Goal: Task Accomplishment & Management: Use online tool/utility

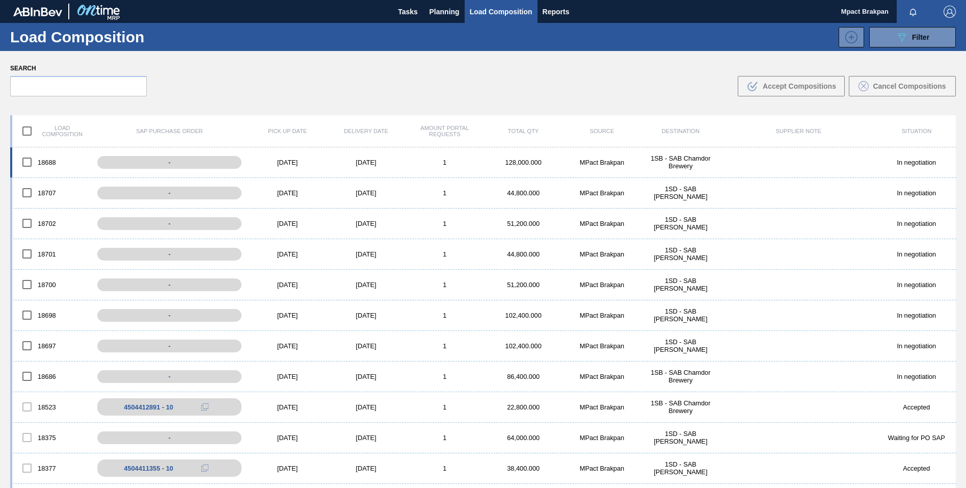
click at [25, 164] on input "checkbox" at bounding box center [26, 161] width 21 height 21
checkbox input "true"
click at [27, 187] on input "checkbox" at bounding box center [26, 192] width 21 height 21
checkbox input "true"
click at [29, 223] on input "checkbox" at bounding box center [26, 222] width 21 height 21
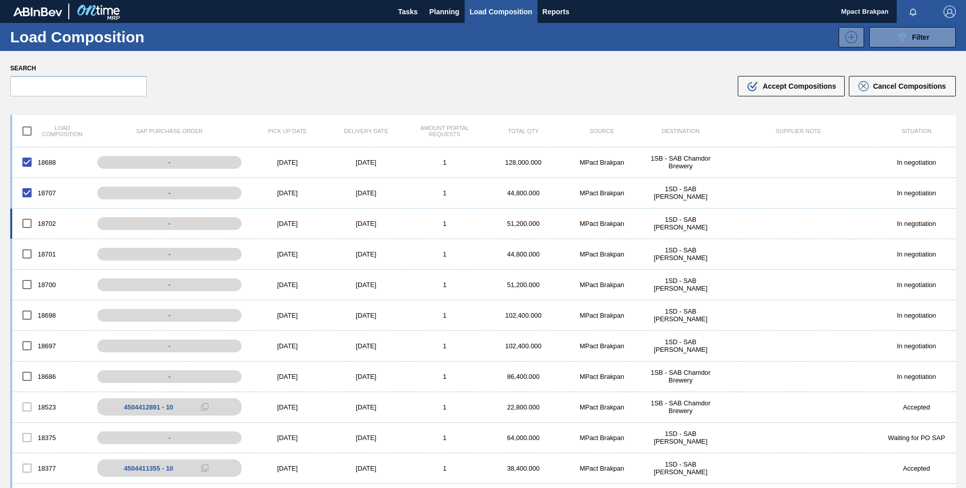
checkbox input "true"
click at [27, 252] on input "checkbox" at bounding box center [26, 253] width 21 height 21
checkbox input "true"
click at [29, 283] on input "checkbox" at bounding box center [26, 284] width 21 height 21
checkbox input "true"
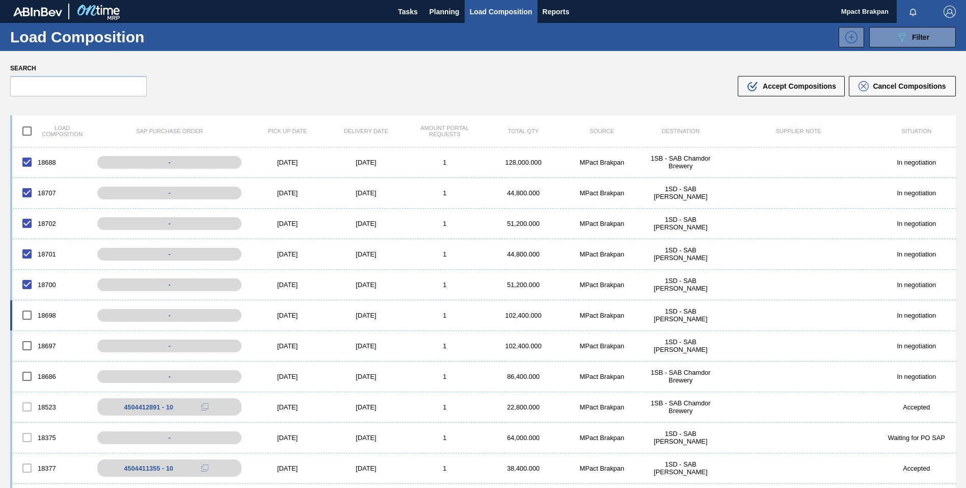
click at [28, 308] on input "checkbox" at bounding box center [26, 314] width 21 height 21
checkbox input "true"
click at [25, 340] on input "checkbox" at bounding box center [26, 345] width 21 height 21
checkbox input "true"
click at [24, 374] on input "checkbox" at bounding box center [26, 375] width 21 height 21
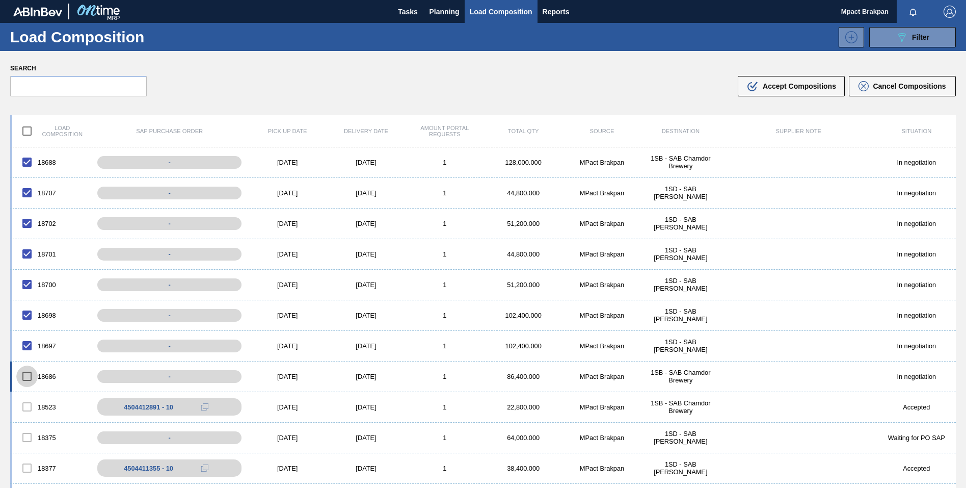
checkbox input "true"
click at [944, 10] on img "button" at bounding box center [950, 12] width 12 height 12
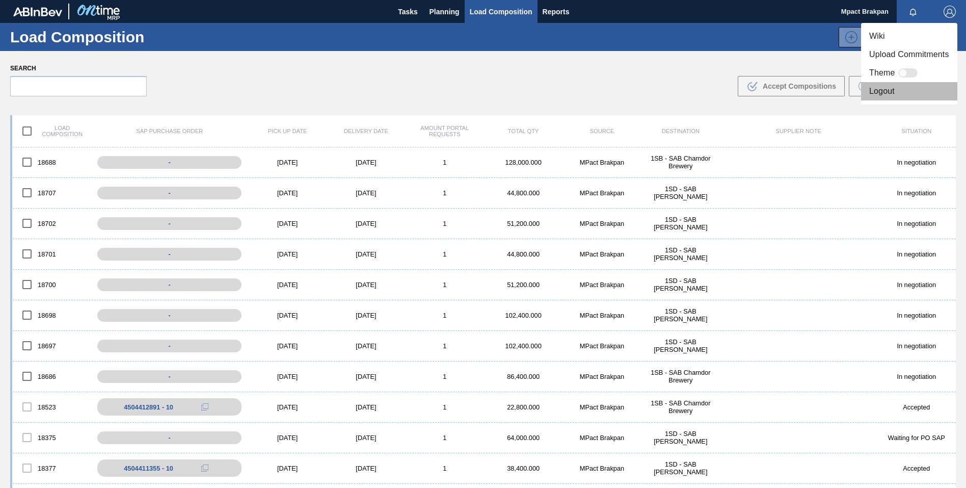
click at [885, 91] on li "Logout" at bounding box center [909, 91] width 96 height 18
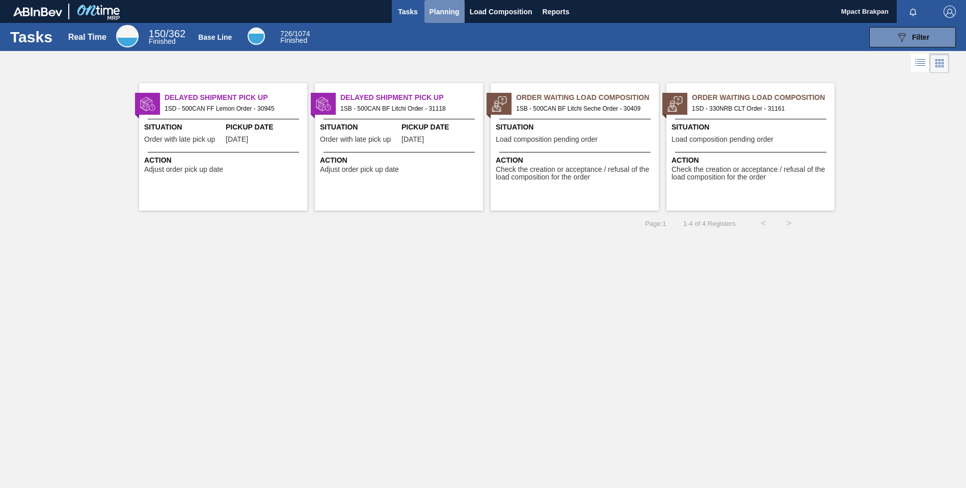
click at [441, 11] on span "Planning" at bounding box center [445, 12] width 30 height 12
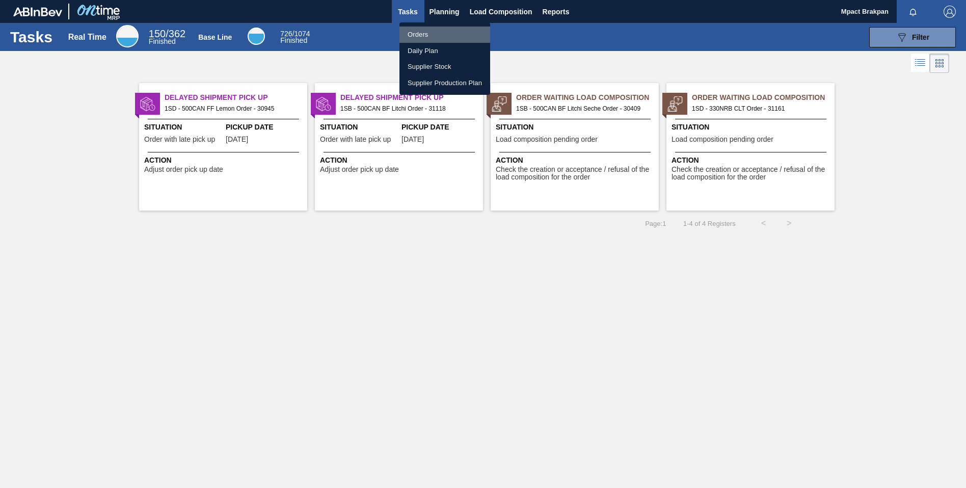
click at [423, 34] on li "Orders" at bounding box center [445, 34] width 91 height 16
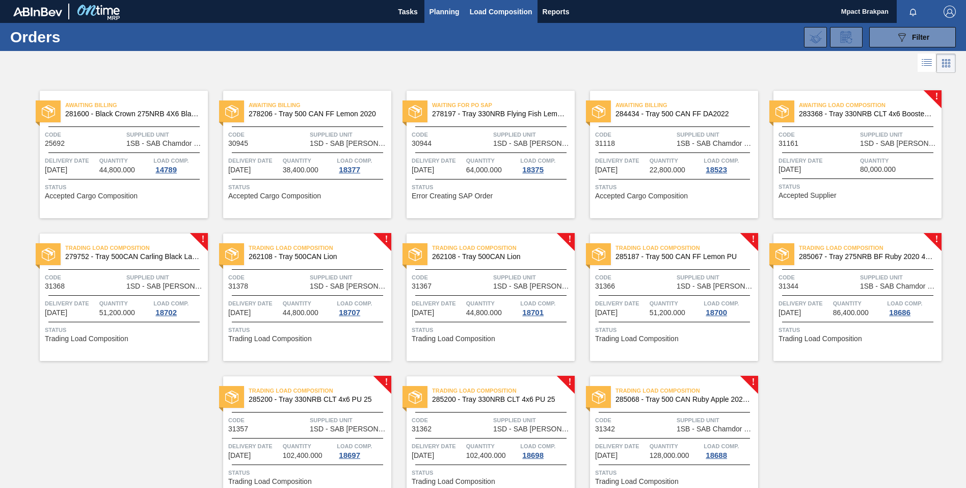
click at [491, 13] on span "Load Composition" at bounding box center [501, 12] width 63 height 12
